Goal: Transaction & Acquisition: Purchase product/service

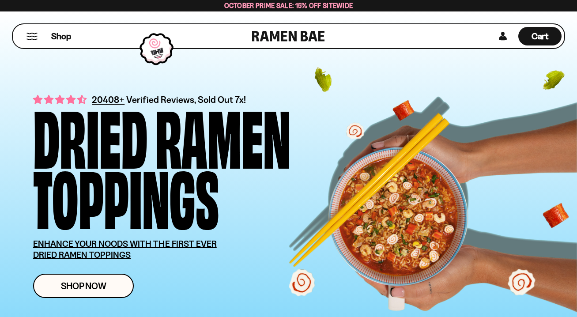
click at [35, 38] on button "Mobile Menu Trigger" at bounding box center [32, 37] width 12 height 8
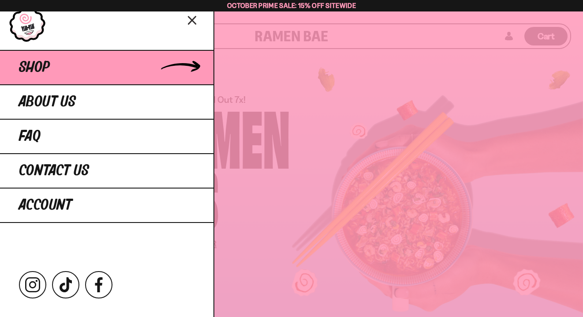
click at [45, 61] on span "Shop" at bounding box center [34, 68] width 31 height 16
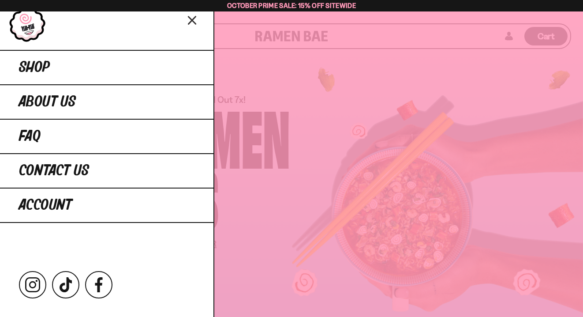
click at [191, 23] on icon "Close menu" at bounding box center [192, 20] width 15 height 17
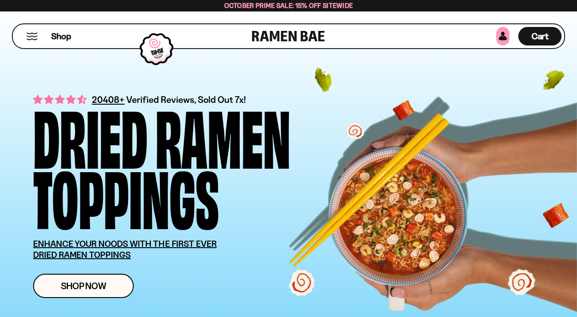
click at [502, 38] on link at bounding box center [502, 36] width 13 height 19
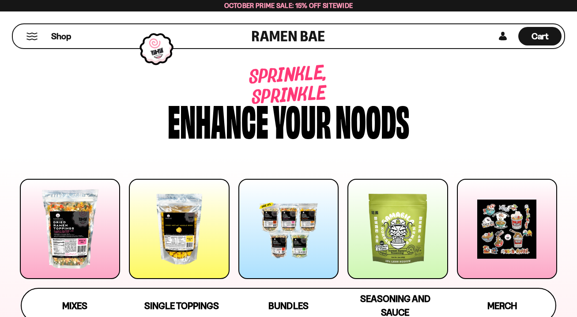
click at [62, 236] on div at bounding box center [70, 229] width 100 height 100
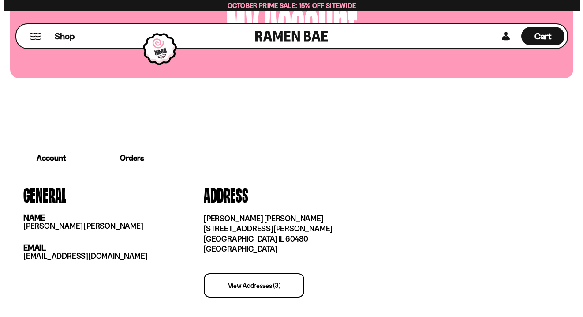
scroll to position [36, 0]
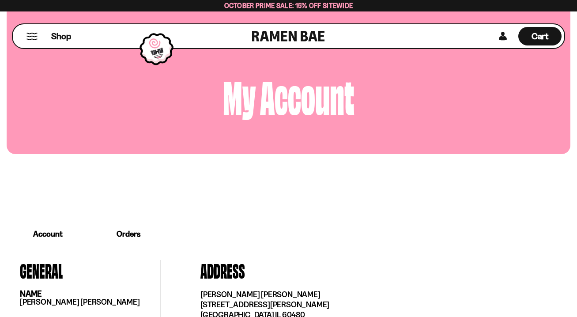
click at [30, 35] on button "Mobile Menu Trigger" at bounding box center [32, 37] width 12 height 8
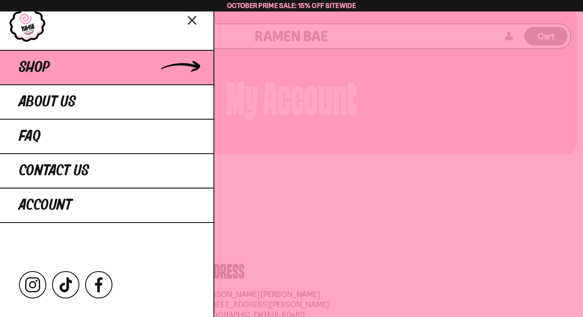
click at [30, 69] on span "Shop" at bounding box center [34, 68] width 31 height 16
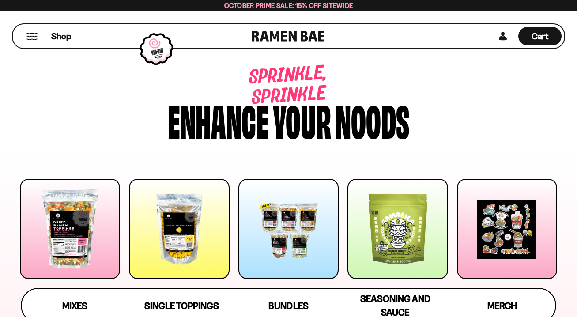
click at [99, 256] on div at bounding box center [70, 229] width 100 height 100
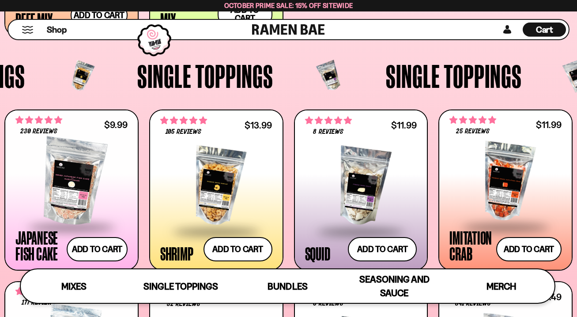
scroll to position [731, 0]
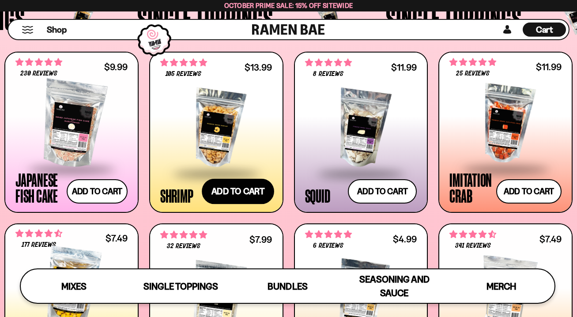
click at [226, 192] on button "Add to cart Add ― Regular price $13.99 Regular price Sale price $13.99 Unit pri…" at bounding box center [238, 192] width 72 height 26
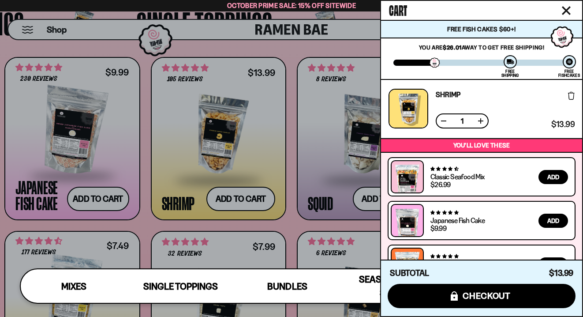
click at [569, 9] on icon "Close cart" at bounding box center [567, 11] width 8 height 8
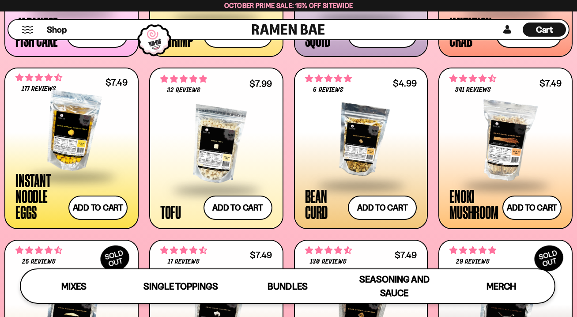
scroll to position [899, 0]
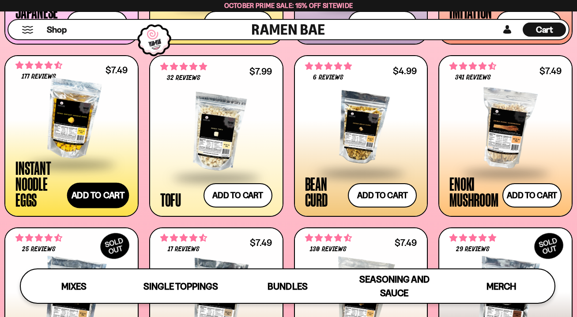
click at [98, 182] on button "Add to cart Add ― Regular price $7.49 Regular price Sale price $7.49 Unit price…" at bounding box center [98, 195] width 62 height 26
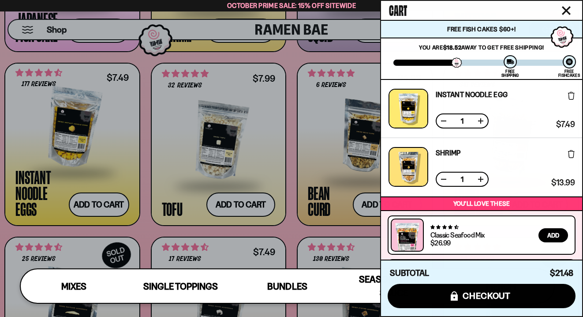
click at [567, 7] on icon "Close cart" at bounding box center [566, 10] width 9 height 9
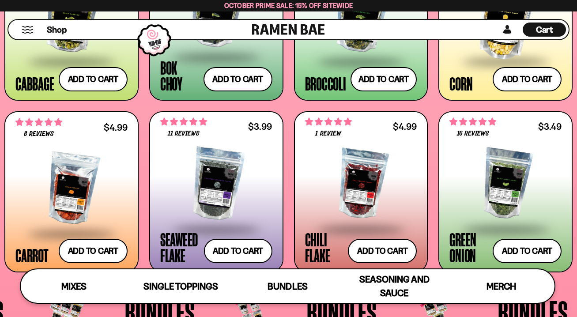
scroll to position [1354, 0]
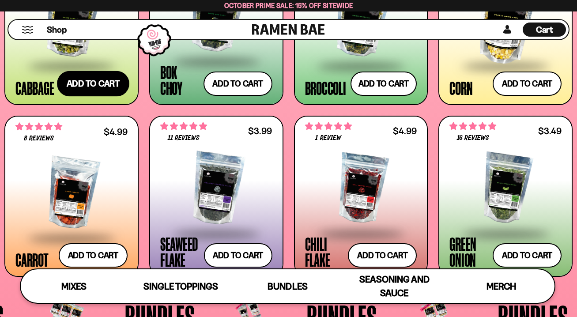
click at [93, 82] on button "Add to cart Add ― Regular price $5.49 Regular price Sale price $5.49 Unit price…" at bounding box center [93, 84] width 72 height 26
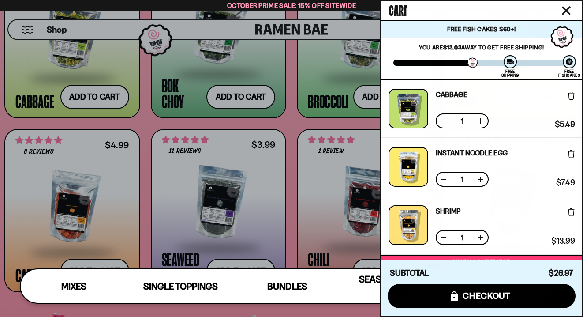
click at [566, 8] on icon "Close cart" at bounding box center [566, 10] width 9 height 9
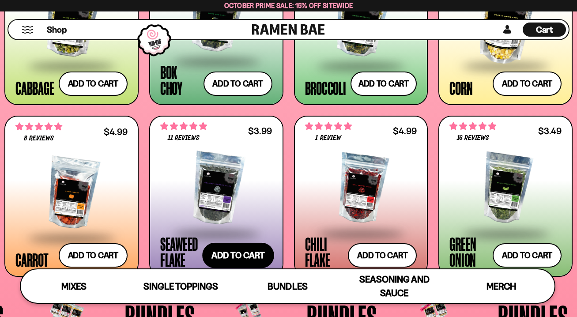
click at [245, 252] on button "Add to cart Add ― Regular price $3.99 Regular price Sale price $3.99 Unit price…" at bounding box center [238, 256] width 72 height 26
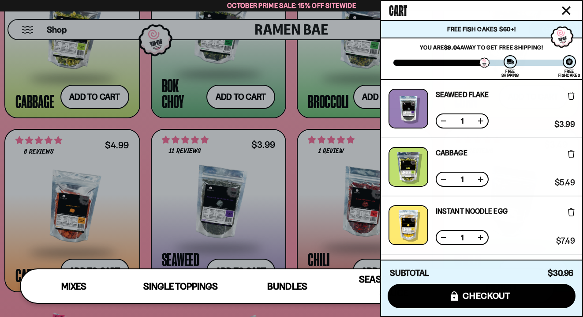
click at [568, 11] on icon "Close cart" at bounding box center [567, 11] width 8 height 8
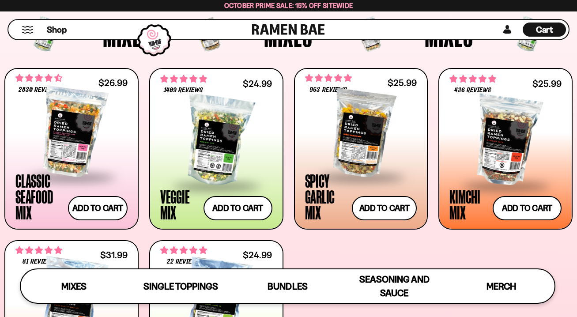
scroll to position [304, 0]
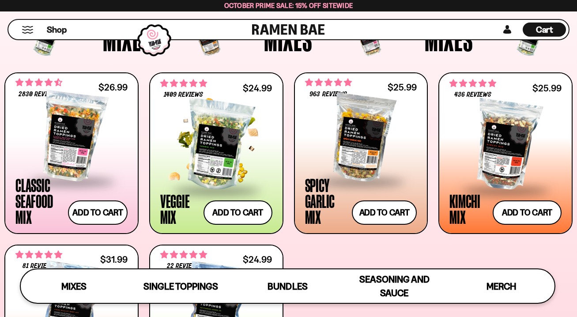
click at [216, 172] on div at bounding box center [216, 145] width 112 height 88
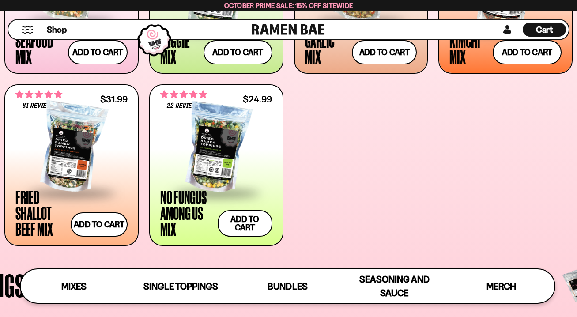
scroll to position [476, 0]
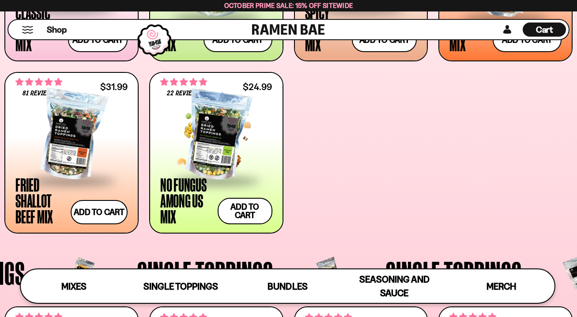
click at [202, 164] on div at bounding box center [216, 135] width 112 height 88
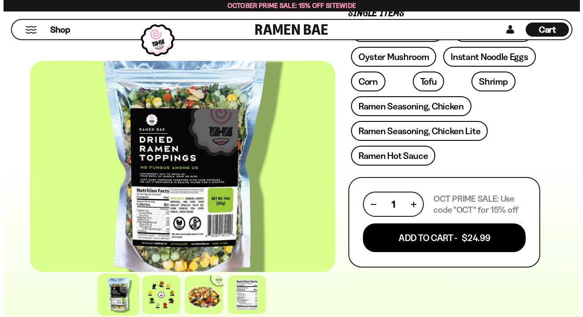
scroll to position [433, 0]
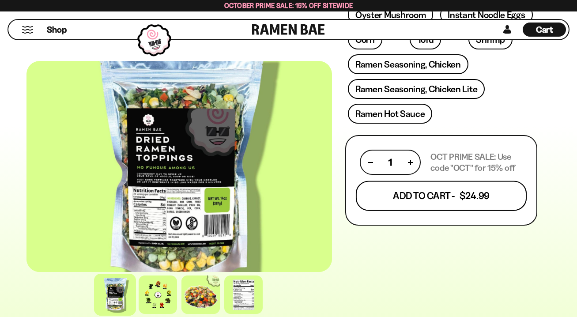
click at [403, 201] on button "Add To Cart - $24.99" at bounding box center [441, 196] width 171 height 30
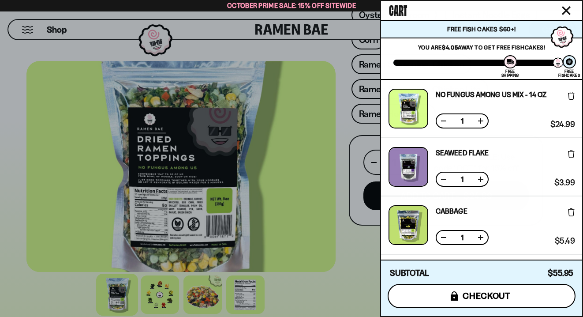
click at [436, 294] on button "icons8-lock checkout" at bounding box center [482, 296] width 188 height 24
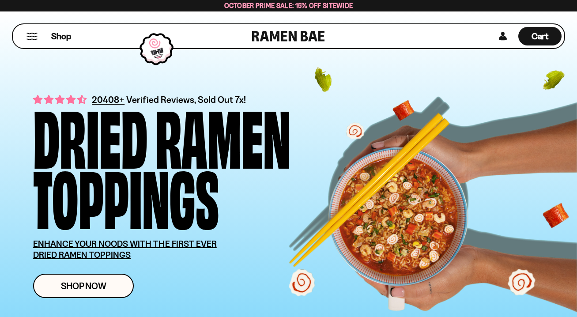
click at [503, 33] on link at bounding box center [502, 36] width 13 height 19
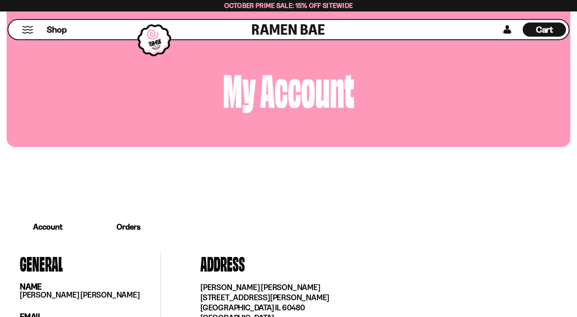
scroll to position [114, 0]
